Goal: Find contact information: Find contact information

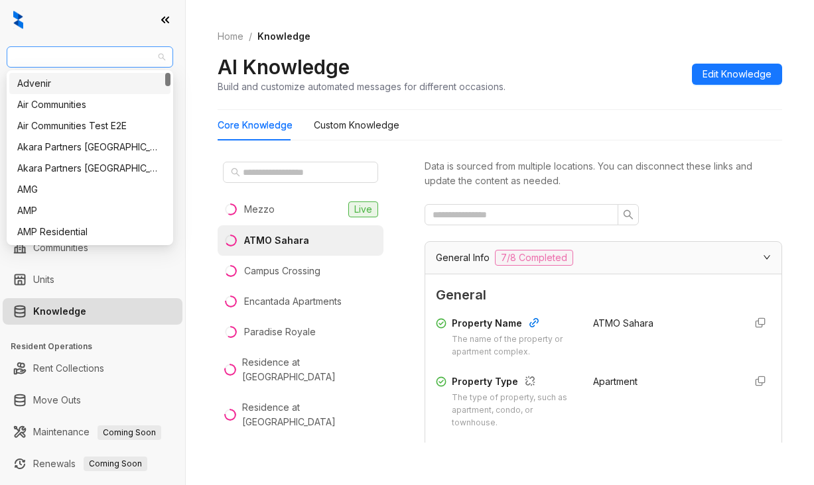
click at [59, 64] on span "AMG" at bounding box center [90, 57] width 151 height 20
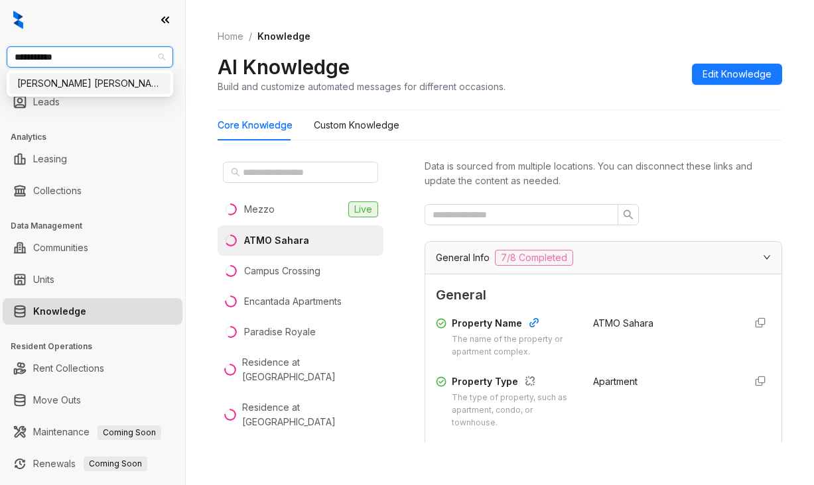
type input "**********"
click at [114, 90] on div "[PERSON_NAME] [PERSON_NAME]" at bounding box center [89, 83] width 145 height 15
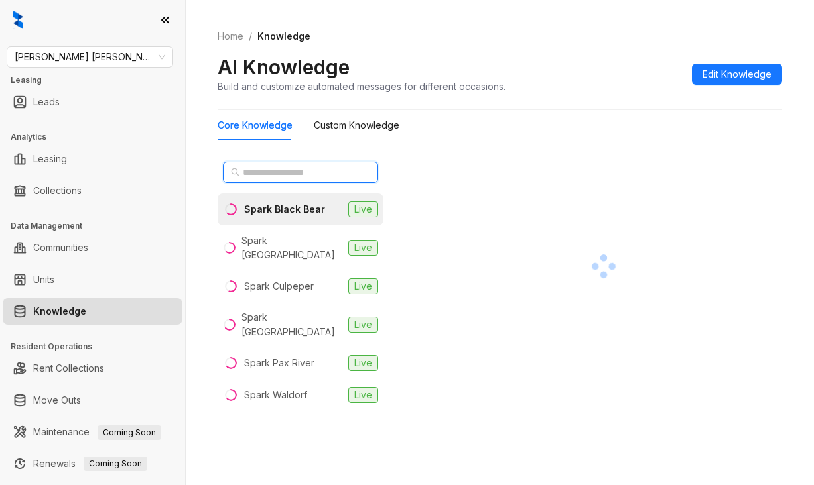
click at [290, 171] on input "text" at bounding box center [301, 172] width 117 height 15
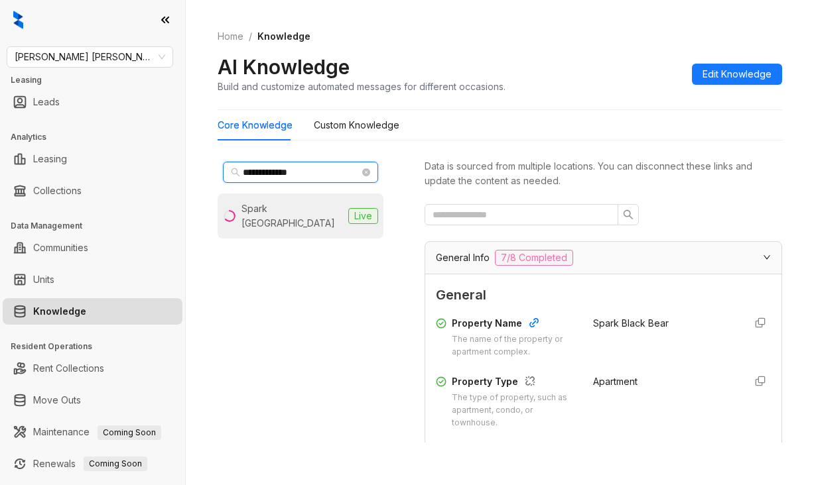
type input "**********"
click at [287, 209] on div "Spark Oxon Hill" at bounding box center [291, 216] width 101 height 29
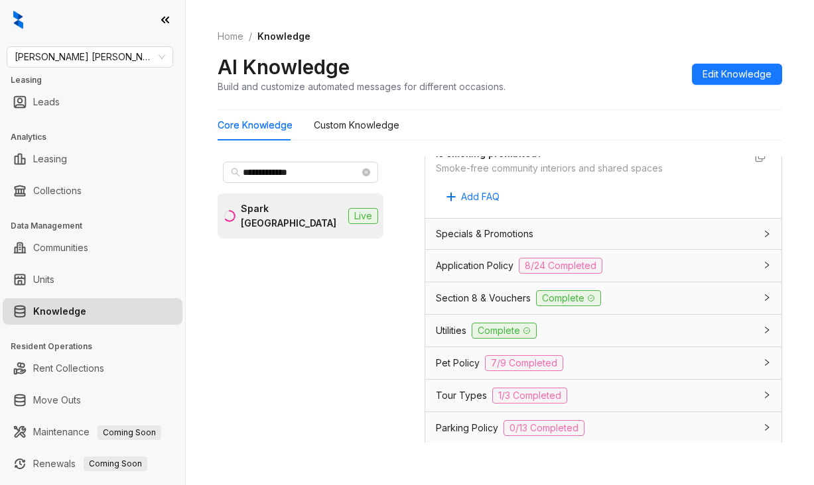
scroll to position [929, 0]
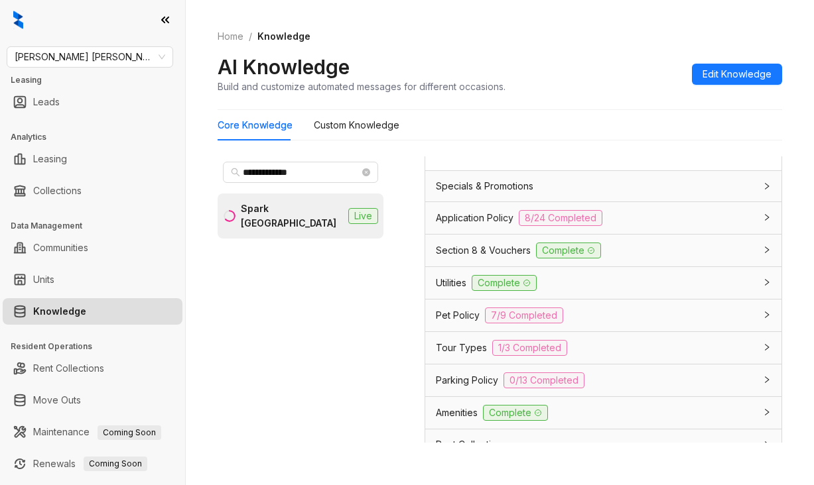
click at [466, 323] on span "Pet Policy" at bounding box center [458, 315] width 44 height 15
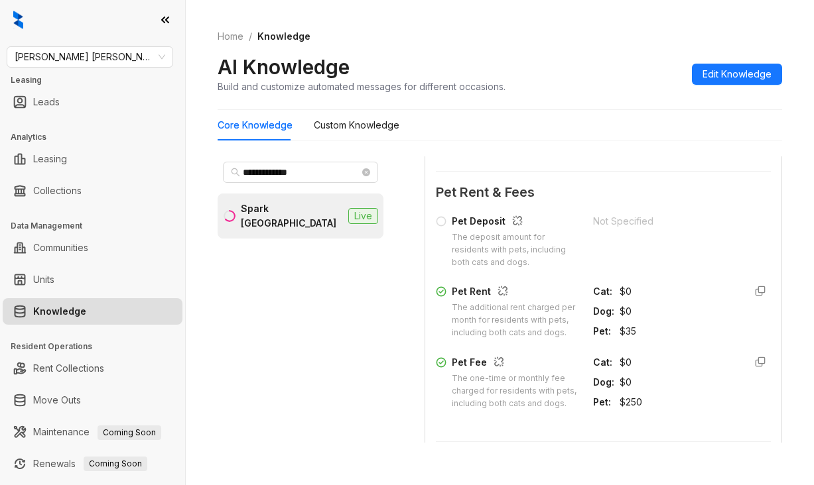
scroll to position [1525, 0]
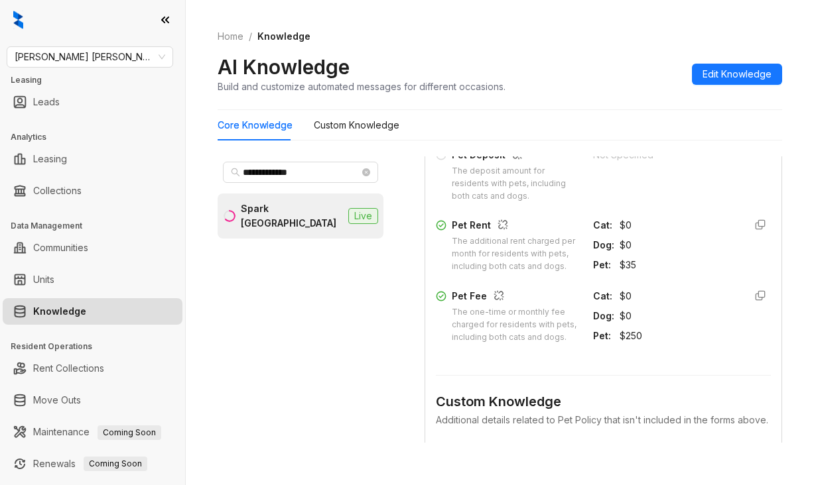
click at [460, 31] on ol "Home / Knowledge" at bounding box center [500, 36] width 564 height 15
click at [95, 44] on div "Gates Hudson Leasing Leads Analytics Leasing Collections Data Management Commun…" at bounding box center [92, 242] width 185 height 485
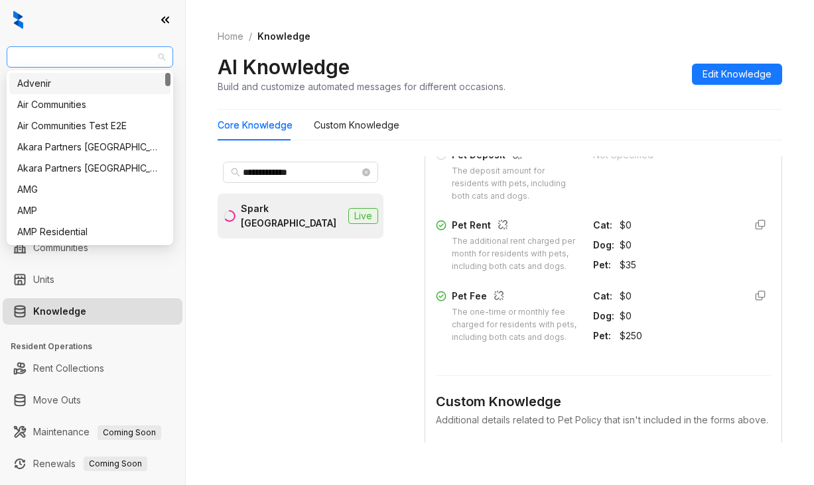
click at [94, 58] on span "[PERSON_NAME] [PERSON_NAME]" at bounding box center [90, 57] width 151 height 20
click at [37, 107] on div "Air Communities" at bounding box center [89, 104] width 145 height 15
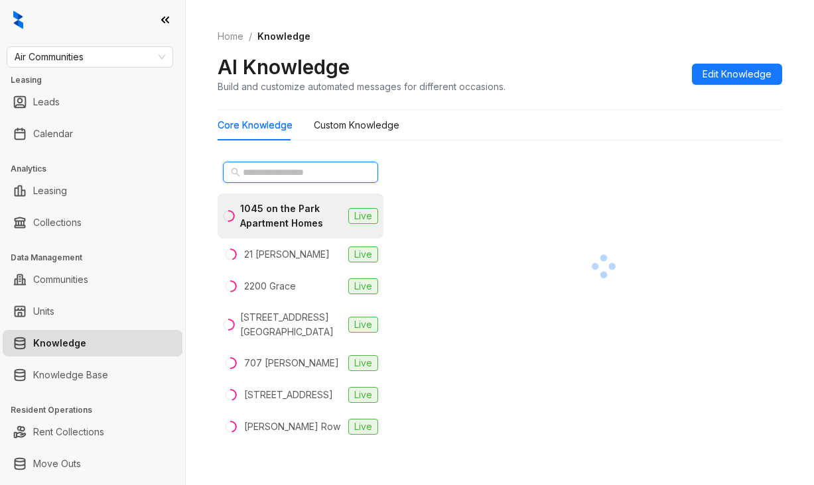
click at [249, 171] on input "text" at bounding box center [301, 172] width 117 height 15
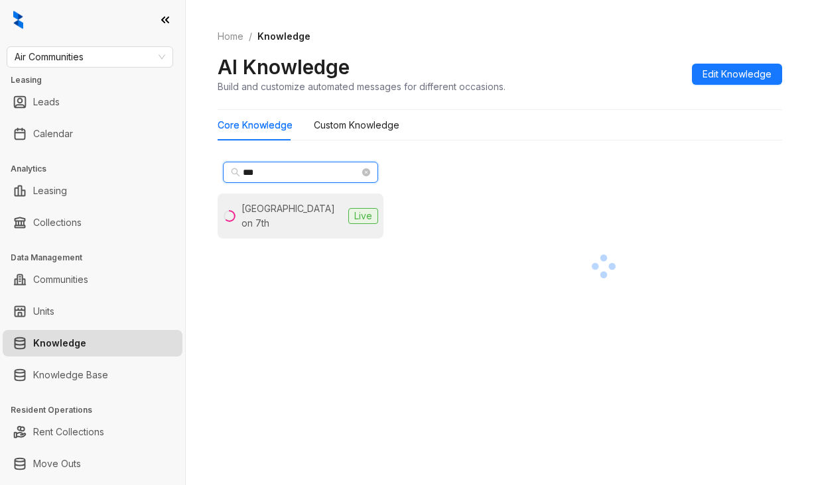
type input "***"
click at [281, 216] on div "City Center on 7th" at bounding box center [291, 216] width 101 height 29
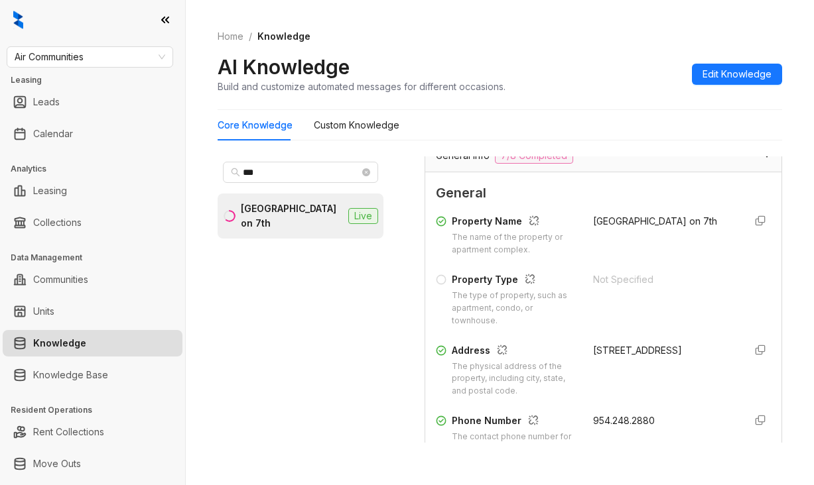
scroll to position [265, 0]
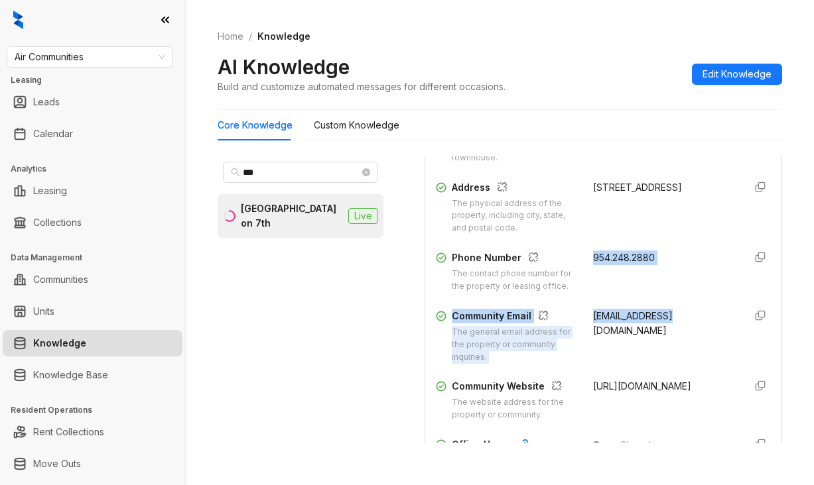
drag, startPoint x: 571, startPoint y: 253, endPoint x: 643, endPoint y: 311, distance: 92.4
click at [644, 318] on div "Property Name The name of the property or apartment complex. City Center on 7th…" at bounding box center [603, 236] width 335 height 381
click at [641, 293] on div "954.248.2880" at bounding box center [663, 272] width 141 height 42
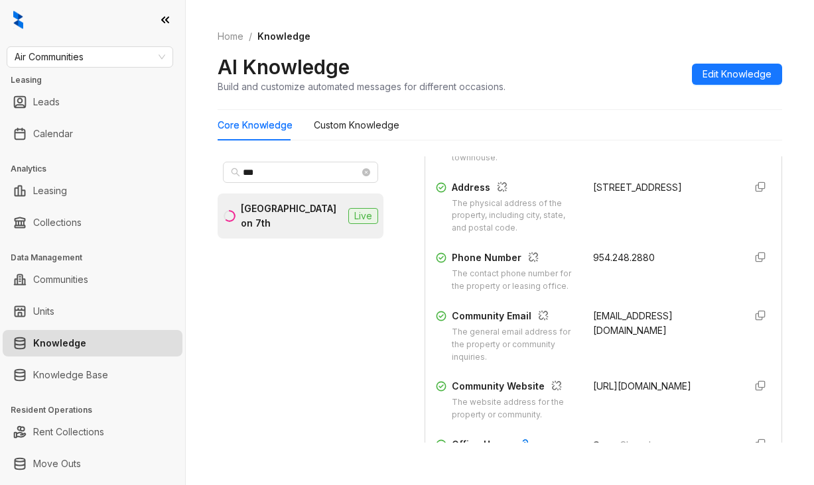
drag, startPoint x: 670, startPoint y: 342, endPoint x: 574, endPoint y: 326, distance: 97.5
click at [570, 326] on div "Community Email The general email address for the property or community inquiri…" at bounding box center [603, 336] width 335 height 55
copy span "citycenteron7th.043375@aircommunities.com"
